Goal: Navigation & Orientation: Find specific page/section

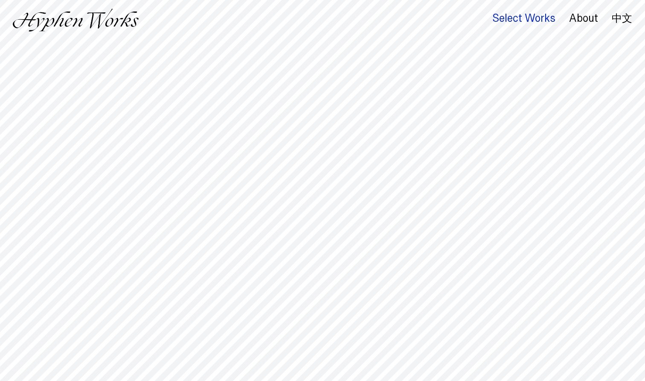
click at [523, 13] on div "Select Works" at bounding box center [523, 18] width 63 height 12
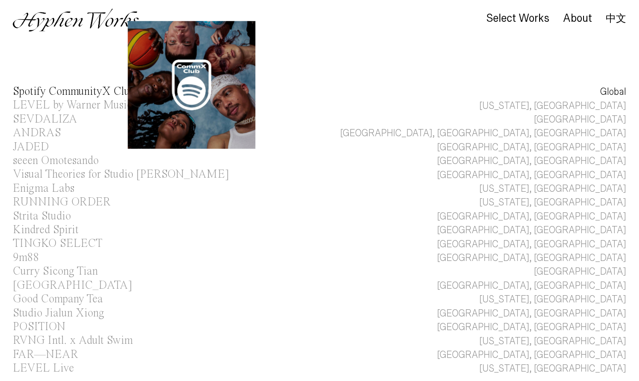
click at [95, 88] on div "Spotify CommunityX Clubs" at bounding box center [76, 92] width 126 height 12
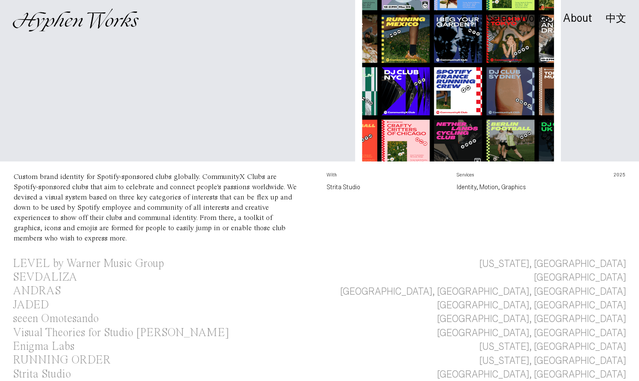
scroll to position [0, 48]
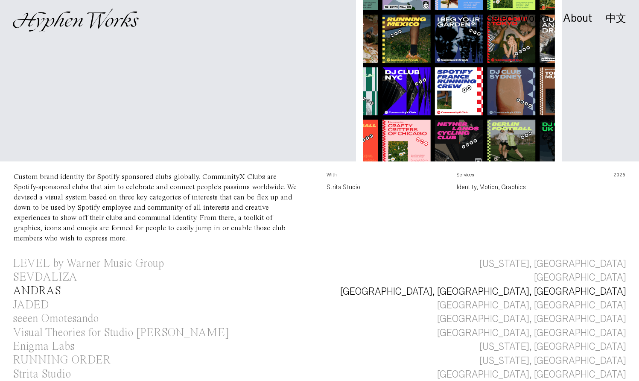
click at [40, 285] on div "ANDRAS" at bounding box center [37, 291] width 48 height 12
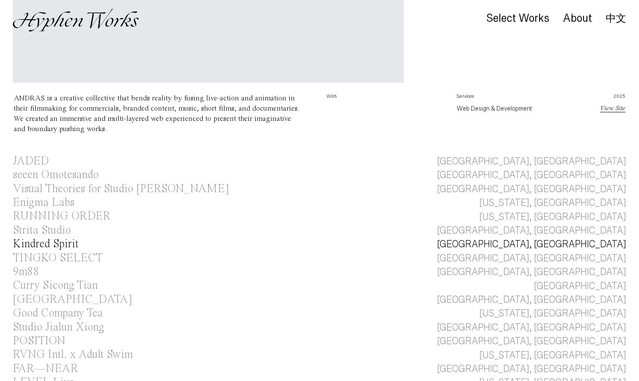
scroll to position [317, 0]
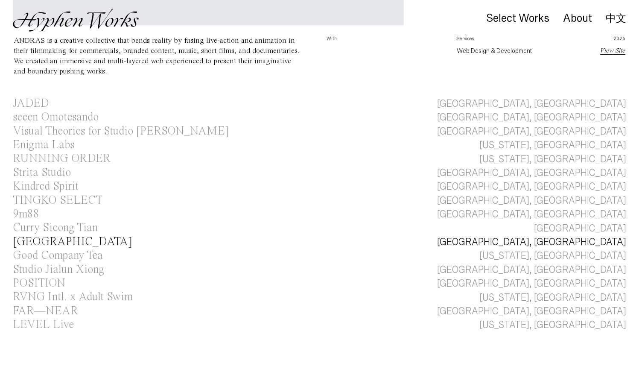
click at [71, 236] on div "Kaohsiung Music Center" at bounding box center [72, 242] width 119 height 12
